Goal: Entertainment & Leisure: Consume media (video, audio)

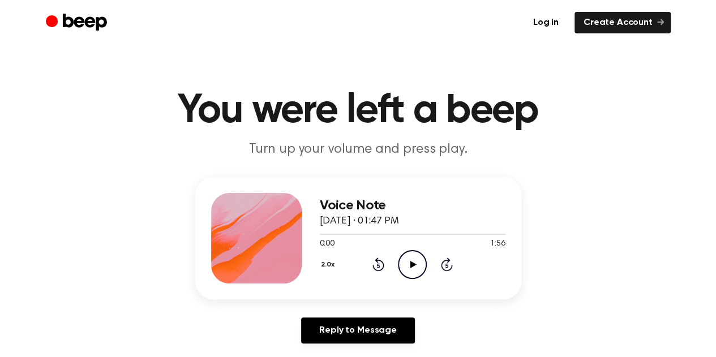
click at [417, 266] on icon "Play Audio" at bounding box center [412, 264] width 29 height 29
click at [364, 233] on div at bounding box center [413, 233] width 186 height 9
click at [337, 235] on div at bounding box center [413, 233] width 186 height 9
click at [413, 267] on icon at bounding box center [412, 264] width 5 height 7
click at [406, 261] on icon "Play Audio" at bounding box center [412, 264] width 29 height 29
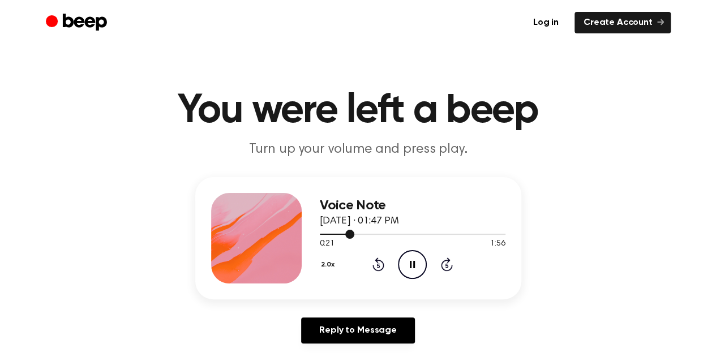
click at [340, 235] on div at bounding box center [413, 233] width 186 height 9
click at [412, 265] on icon "Pause Audio" at bounding box center [412, 264] width 29 height 29
click at [407, 276] on icon "Play Audio" at bounding box center [412, 264] width 29 height 29
click at [411, 268] on icon "Play Audio" at bounding box center [412, 264] width 29 height 29
click at [341, 234] on div at bounding box center [413, 234] width 186 height 1
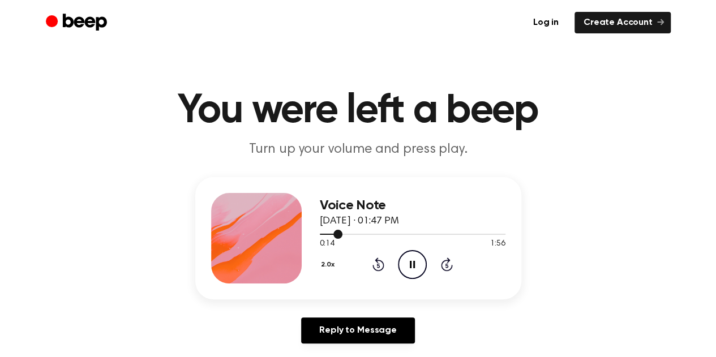
click at [354, 234] on div at bounding box center [413, 234] width 186 height 1
click at [366, 234] on div at bounding box center [413, 233] width 186 height 9
click at [371, 234] on div at bounding box center [413, 234] width 186 height 1
click at [380, 235] on div at bounding box center [413, 233] width 186 height 9
click at [432, 257] on div "2.0x Rewind 5 seconds Play Audio Skip 5 seconds" at bounding box center [413, 264] width 186 height 29
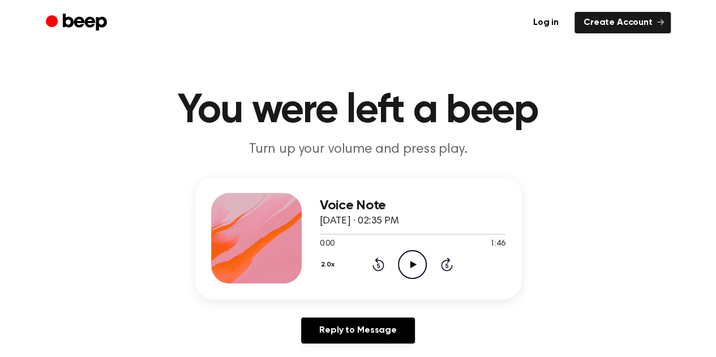
click at [406, 261] on icon "Play Audio" at bounding box center [412, 264] width 29 height 29
click at [416, 264] on icon "Pause Audio" at bounding box center [412, 264] width 29 height 29
